Goal: Task Accomplishment & Management: Use online tool/utility

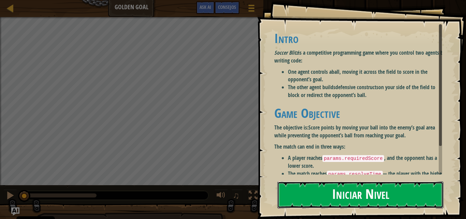
click at [373, 197] on button "Iniciar Nivel" at bounding box center [360, 194] width 166 height 27
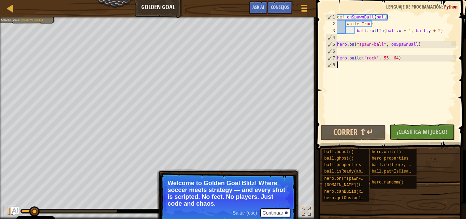
click at [270, 211] on button "Continuar" at bounding box center [275, 212] width 30 height 9
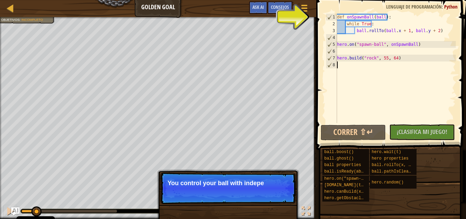
click at [248, 202] on p "Saltar (esc) Continuar You control your ball with indepe" at bounding box center [227, 187] width 135 height 31
click at [260, 204] on p "Saltar (esc) Continuar You control your ball with independent t" at bounding box center [227, 187] width 135 height 31
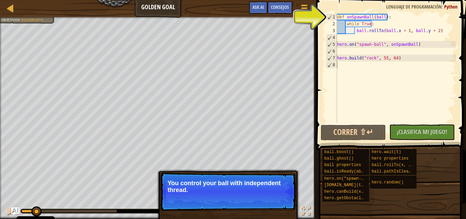
click at [260, 204] on p "Saltar (esc) Continuar You control your ball with independent thread." at bounding box center [227, 191] width 135 height 38
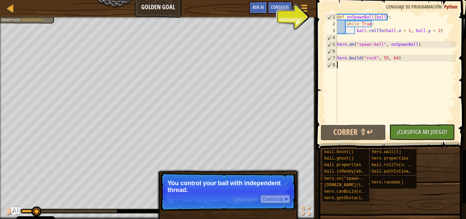
click at [260, 204] on p "Saltar (esc) Continuar You control your ball with independent thread." at bounding box center [227, 191] width 135 height 38
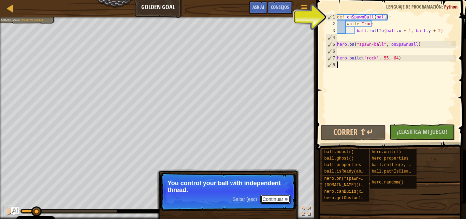
click at [279, 202] on button "Continuar" at bounding box center [275, 198] width 30 height 9
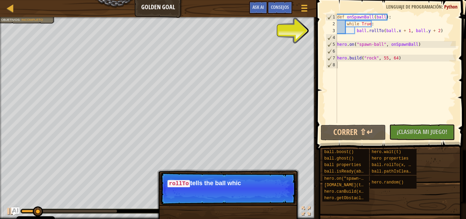
click at [277, 197] on p "Saltar (esc) Continuar rollTo tells the ball whic" at bounding box center [227, 188] width 135 height 32
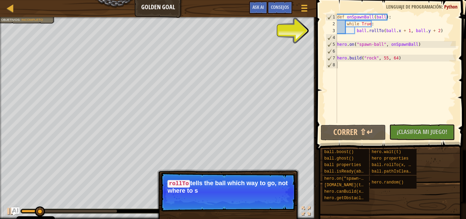
click at [268, 196] on p "Saltar (esc) Continuar rollTo tells the ball which way to go, not where to s" at bounding box center [227, 191] width 135 height 39
click at [274, 196] on button "Continuar" at bounding box center [275, 199] width 30 height 9
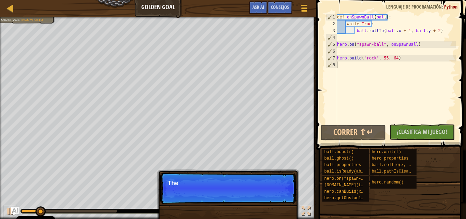
click at [274, 196] on p "Saltar (esc) Continuar The" at bounding box center [227, 187] width 135 height 31
click at [274, 196] on p "Saltar (esc) Continuar The main" at bounding box center [227, 187] width 135 height 31
click at [274, 196] on p "Saltar (esc) Continuar The main thread" at bounding box center [227, 187] width 135 height 31
click at [274, 196] on p "Saltar (esc) Continuar The main thread is use" at bounding box center [227, 187] width 135 height 31
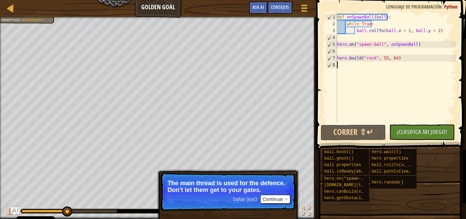
click at [276, 194] on p "Saltar (esc) Continuar The main thread is used for the defence. Don't let them …" at bounding box center [227, 191] width 135 height 38
click at [277, 196] on button "Continuar" at bounding box center [275, 198] width 30 height 9
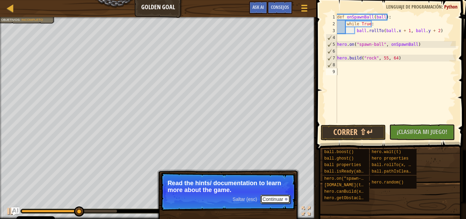
click at [279, 200] on button "Continuar" at bounding box center [275, 198] width 30 height 9
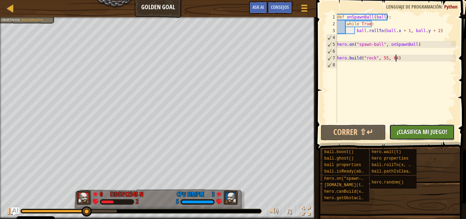
click at [410, 128] on span "¡Clasifica Mi Juego!" at bounding box center [422, 131] width 50 height 9
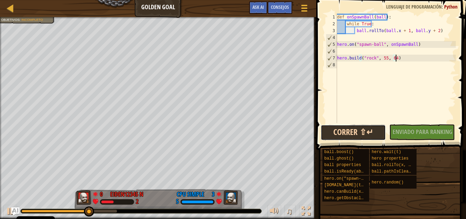
click at [371, 130] on button "Correr ⇧↵" at bounding box center [353, 132] width 65 height 16
click at [350, 134] on button "Correr ⇧↵" at bounding box center [353, 132] width 65 height 16
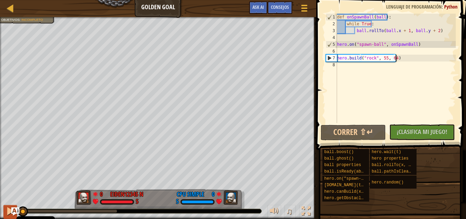
drag, startPoint x: 56, startPoint y: 209, endPoint x: 5, endPoint y: 211, distance: 50.5
click at [0, 211] on div "♫" at bounding box center [158, 209] width 316 height 20
click at [8, 211] on div at bounding box center [10, 210] width 9 height 9
drag, startPoint x: 28, startPoint y: 210, endPoint x: 19, endPoint y: 210, distance: 9.2
click at [19, 210] on div "Clasificación Golden Goal Menú del Juego Hecho Consejos Ask AI 1 הההההההההההההה…" at bounding box center [233, 109] width 466 height 219
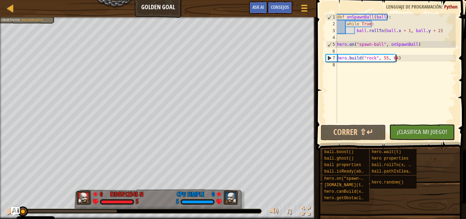
click at [19, 208] on img "Ask AI" at bounding box center [15, 211] width 9 height 9
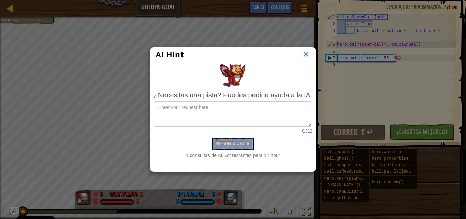
click at [309, 52] on img at bounding box center [306, 54] width 9 height 10
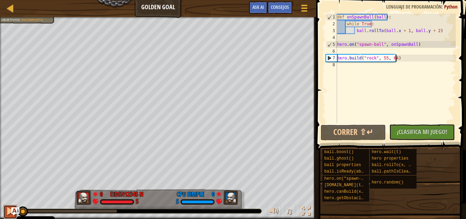
click at [6, 212] on div at bounding box center [10, 210] width 9 height 9
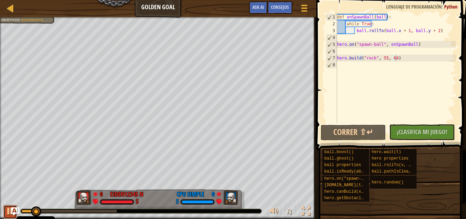
click at [6, 212] on div at bounding box center [10, 210] width 9 height 9
click at [384, 23] on div "def onSpawnBall ( ball ) : while True : ball . rollTo ( ball . x + 1 , ball . y…" at bounding box center [396, 75] width 120 height 123
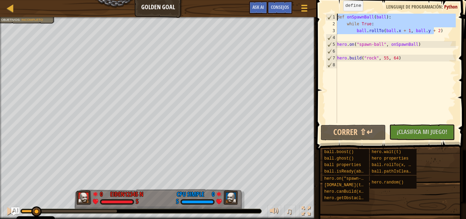
drag, startPoint x: 445, startPoint y: 33, endPoint x: 327, endPoint y: 15, distance: 118.7
click at [327, 15] on div "while True: 1 2 3 4 5 6 7 8 def onSpawnBall ( ball ) : while True : ball . roll…" at bounding box center [389, 68] width 131 height 109
click at [423, 33] on div "def onSpawnBall ( ball ) : while True : ball . rollTo ( ball . x + 1 , ball . y…" at bounding box center [396, 68] width 120 height 109
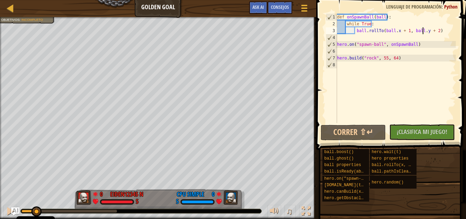
click at [440, 32] on div "def onSpawnBall ( ball ) : while True : ball . rollTo ( ball . x + 1 , ball . y…" at bounding box center [396, 75] width 120 height 123
click at [362, 130] on button "Correr ⇧↵" at bounding box center [353, 132] width 65 height 16
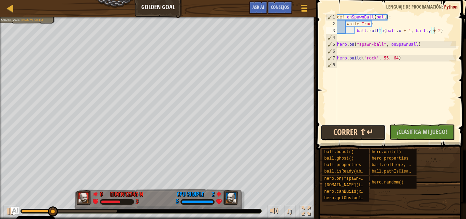
click at [368, 135] on button "Correr ⇧↵" at bounding box center [353, 132] width 65 height 16
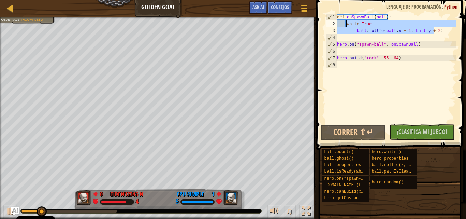
drag, startPoint x: 435, startPoint y: 30, endPoint x: 345, endPoint y: 27, distance: 90.4
click at [345, 27] on div "def onSpawnBall ( ball ) : while True : ball . rollTo ( ball . x + 1 , ball . y…" at bounding box center [396, 75] width 120 height 123
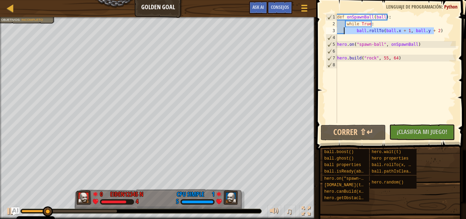
click at [358, 31] on div "def onSpawnBall ( ball ) : while True : ball . rollTo ( ball . x + 1 , ball . y…" at bounding box center [396, 68] width 120 height 109
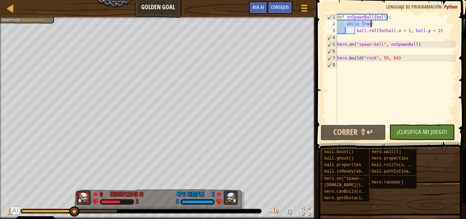
drag, startPoint x: 343, startPoint y: 24, endPoint x: 383, endPoint y: 24, distance: 39.2
click at [383, 24] on div "def onSpawnBall ( ball ) : while True : ball . rollTo ( ball . x + 1 , ball . y…" at bounding box center [396, 75] width 120 height 123
type textarea "while True:"
click at [15, 9] on link "Clasificación" at bounding box center [15, 8] width 3 height 9
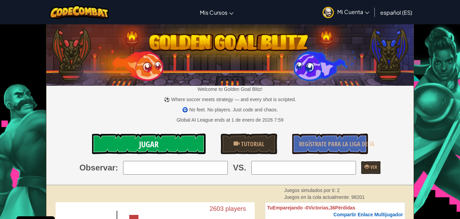
click at [175, 141] on link "Jugar" at bounding box center [148, 143] width 113 height 20
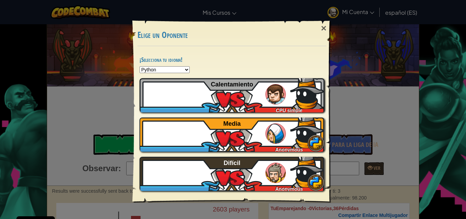
click at [169, 69] on select "Python JavaScript CoffeeScript Lua C++ Java (Experimental)" at bounding box center [165, 69] width 50 height 7
